Goal: Transaction & Acquisition: Download file/media

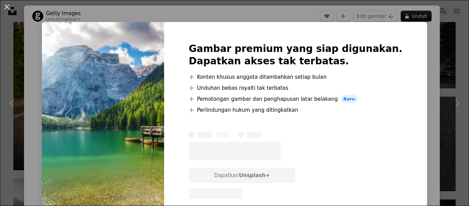
scroll to position [57, 0]
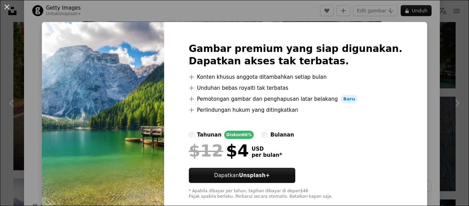
click at [419, 79] on div "An X shape Gambar premium yang siap digunakan. Dapatkan akses tak terbatas. A p…" at bounding box center [234, 103] width 469 height 206
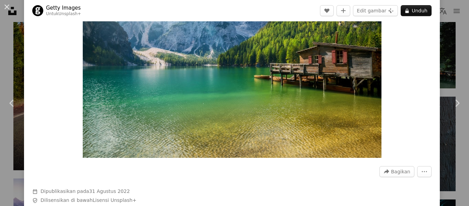
scroll to position [57, 0]
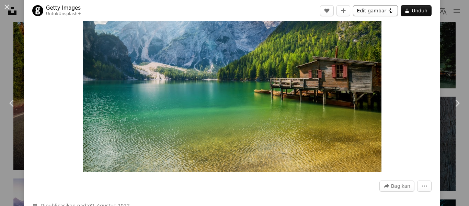
click at [384, 10] on button "Edit gambar Plus sign for Unsplash+" at bounding box center [375, 10] width 45 height 11
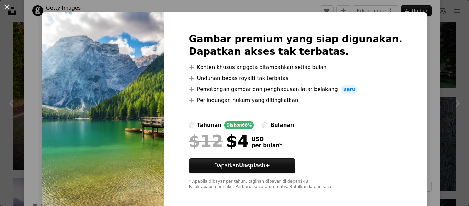
scroll to position [15, 0]
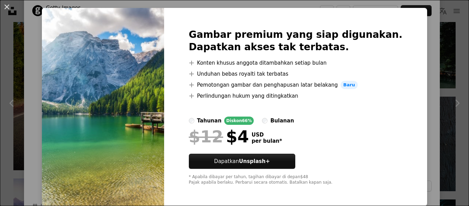
click at [429, 85] on div "An X shape Gambar premium yang siap digunakan. Dapatkan akses tak terbatas. A p…" at bounding box center [234, 103] width 469 height 206
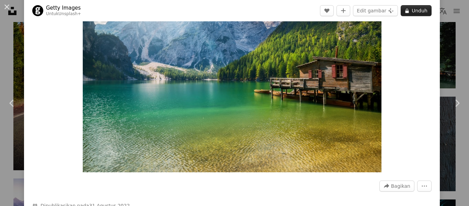
click at [422, 9] on button "A lock Unduh" at bounding box center [416, 10] width 31 height 11
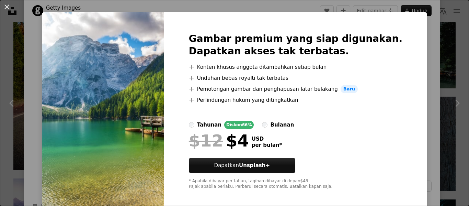
scroll to position [15, 0]
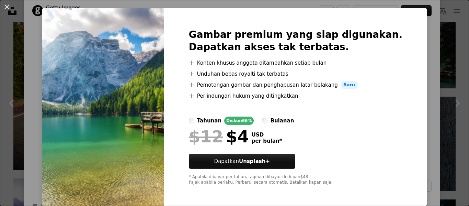
click at [413, 95] on div "An X shape Gambar premium yang siap digunakan. Dapatkan akses tak terbatas. A p…" at bounding box center [234, 103] width 469 height 206
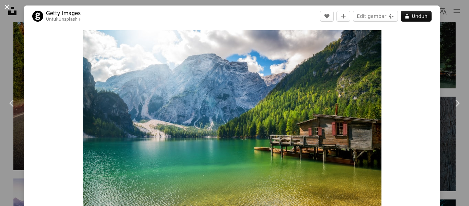
click at [5, 5] on button "An X shape" at bounding box center [7, 7] width 8 height 8
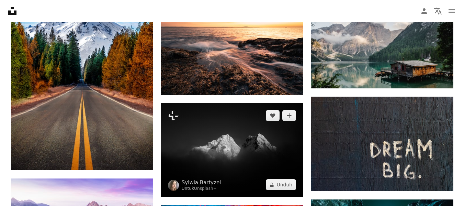
scroll to position [1885, 0]
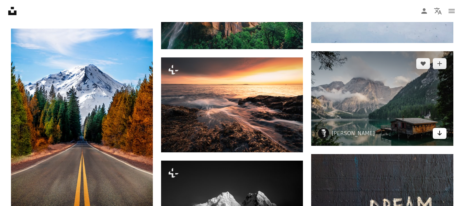
click at [435, 133] on link "Arrow pointing down" at bounding box center [440, 133] width 14 height 11
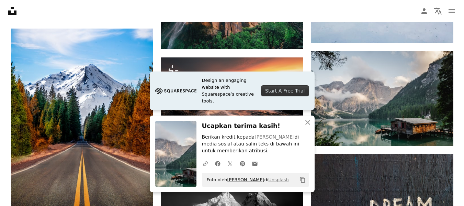
click at [243, 180] on link "[PERSON_NAME]" at bounding box center [245, 179] width 37 height 5
click at [313, 121] on button "An X shape Tutup" at bounding box center [308, 122] width 14 height 14
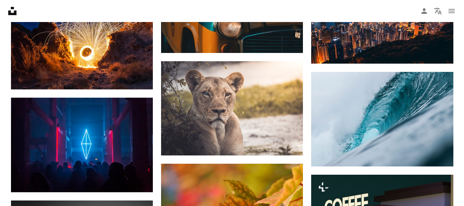
scroll to position [4916, 0]
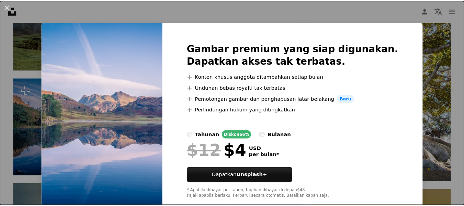
scroll to position [15, 0]
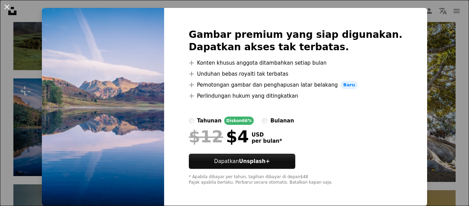
click at [8, 4] on button "An X shape" at bounding box center [7, 7] width 8 height 8
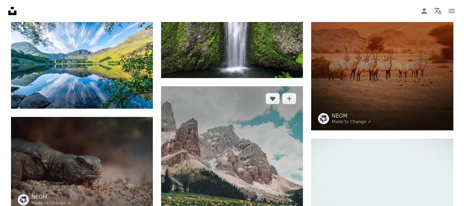
scroll to position [859, 0]
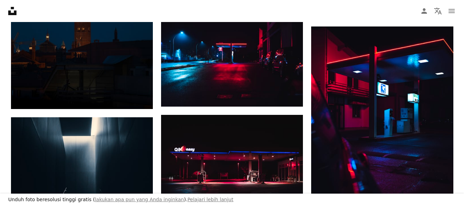
scroll to position [57, 0]
